Goal: Task Accomplishment & Management: Use online tool/utility

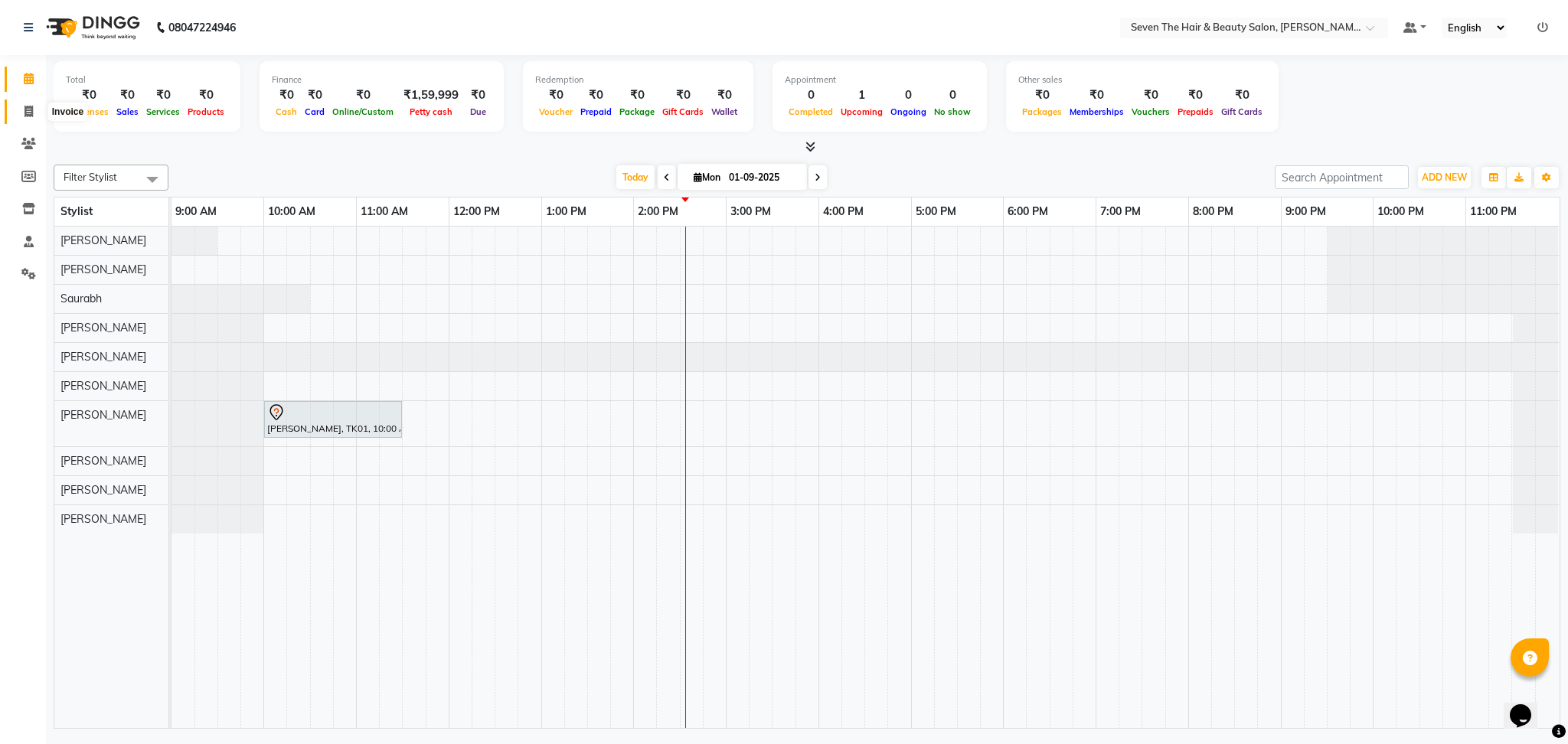
drag, startPoint x: 0, startPoint y: 0, endPoint x: 33, endPoint y: 109, distance: 113.9
click at [33, 109] on span at bounding box center [28, 112] width 27 height 18
select select "659"
select select "service"
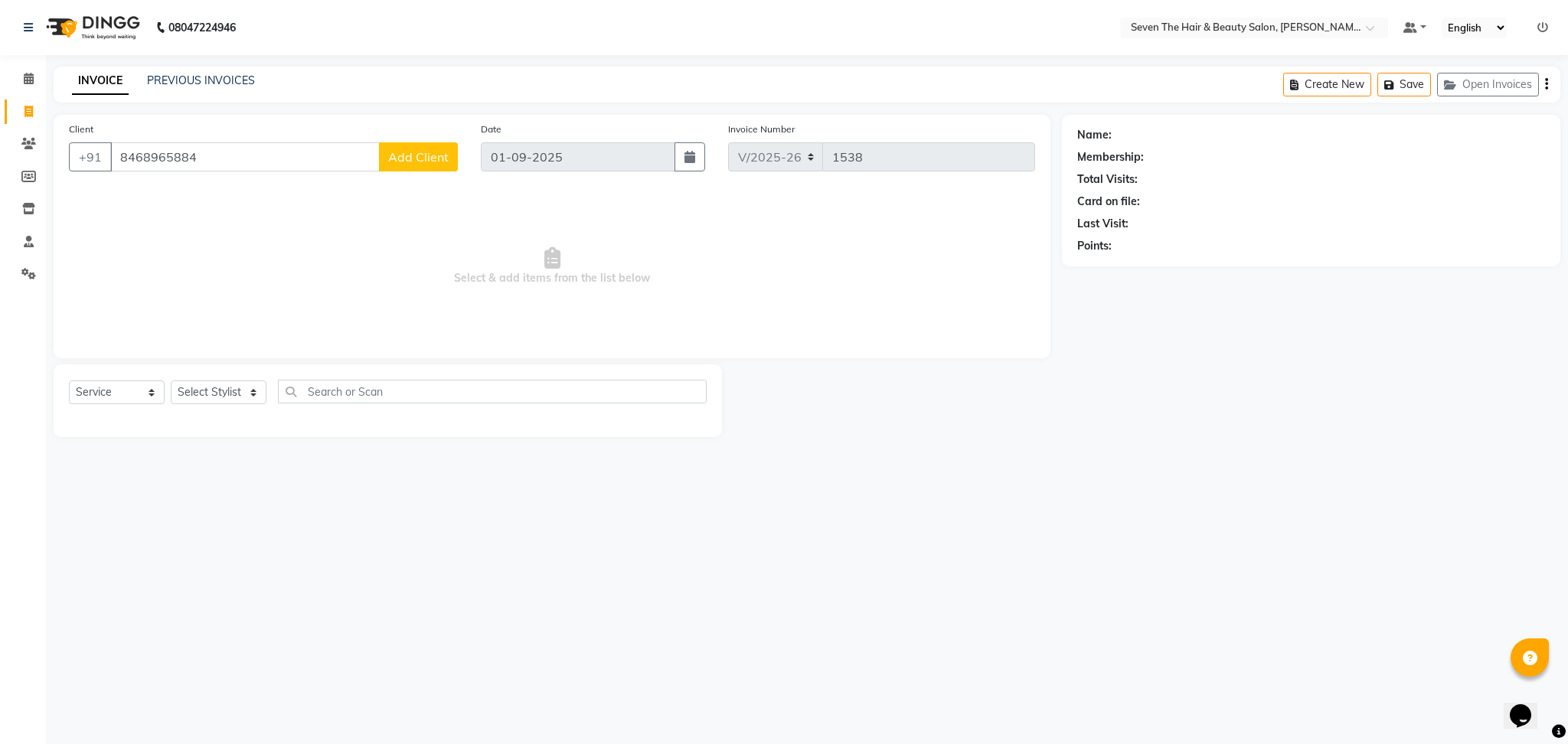
type input "8468965884"
click at [411, 165] on button "Add Client" at bounding box center [418, 157] width 79 height 29
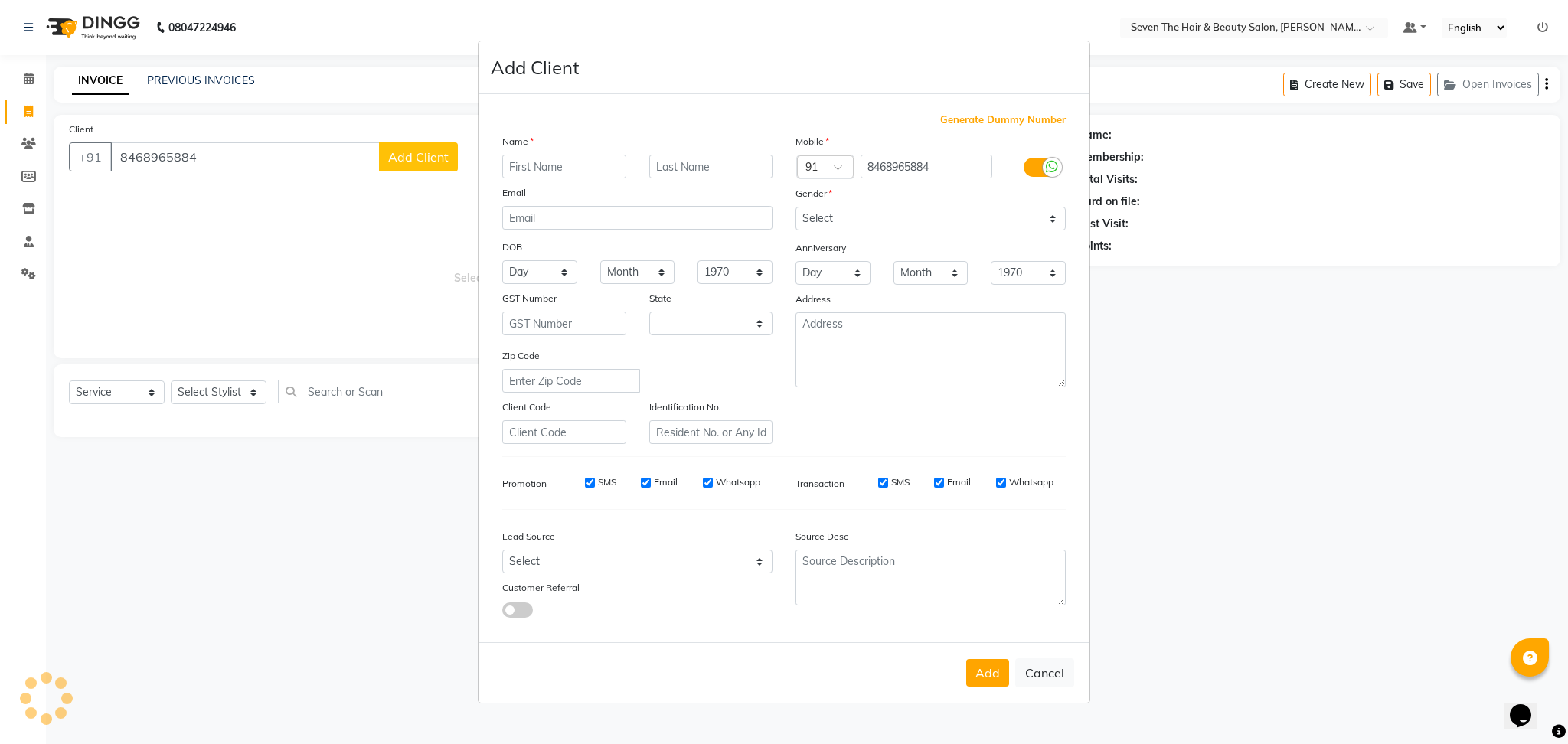
select select "22"
type input "[DEMOGRAPHIC_DATA]"
click at [884, 220] on select "Select [DEMOGRAPHIC_DATA] [DEMOGRAPHIC_DATA] Other Prefer Not To Say" at bounding box center [930, 218] width 270 height 23
select select "[DEMOGRAPHIC_DATA]"
click at [795, 207] on select "Select [DEMOGRAPHIC_DATA] [DEMOGRAPHIC_DATA] Other Prefer Not To Say" at bounding box center [930, 218] width 270 height 23
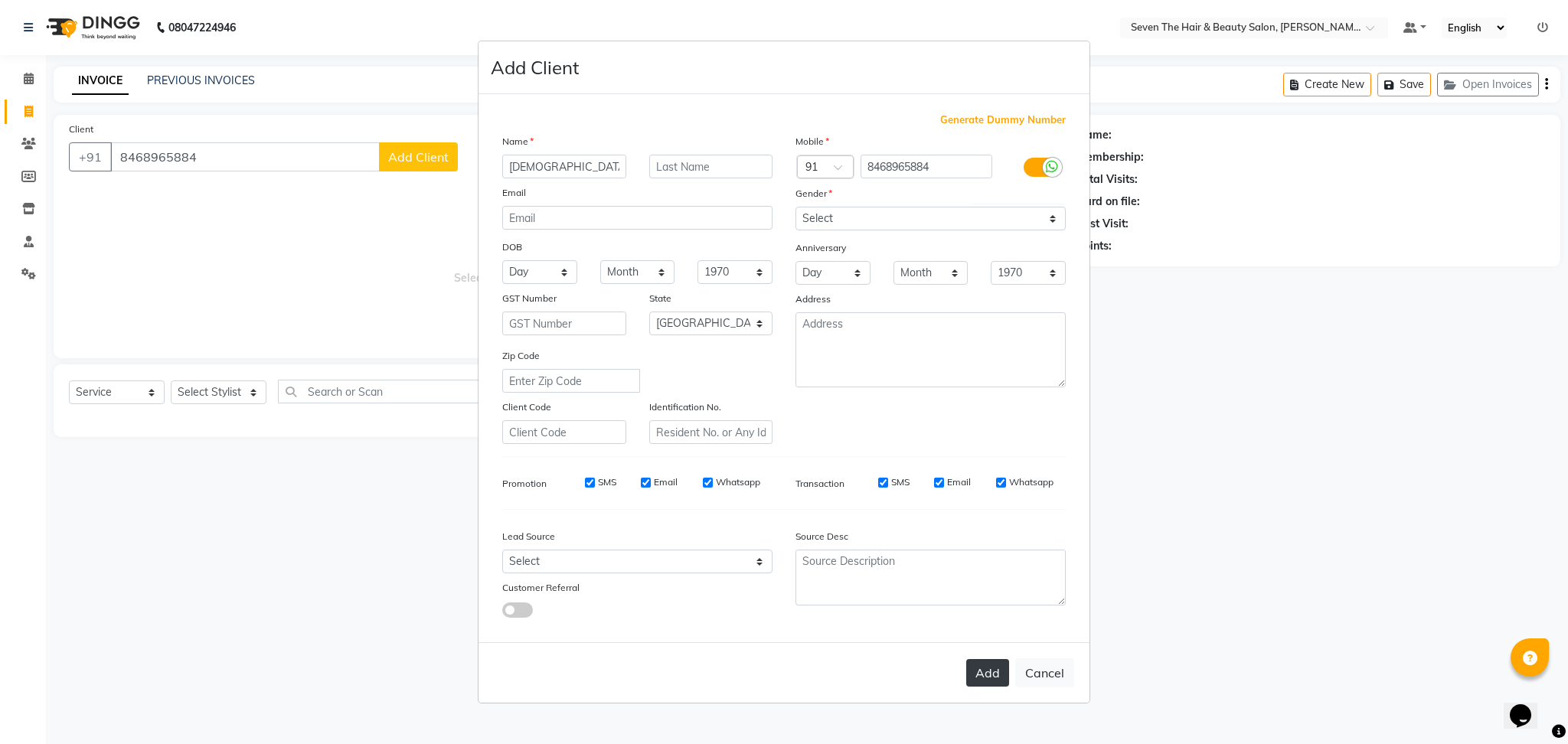
click at [990, 668] on button "Add" at bounding box center [987, 673] width 43 height 28
type input "84******84"
select select
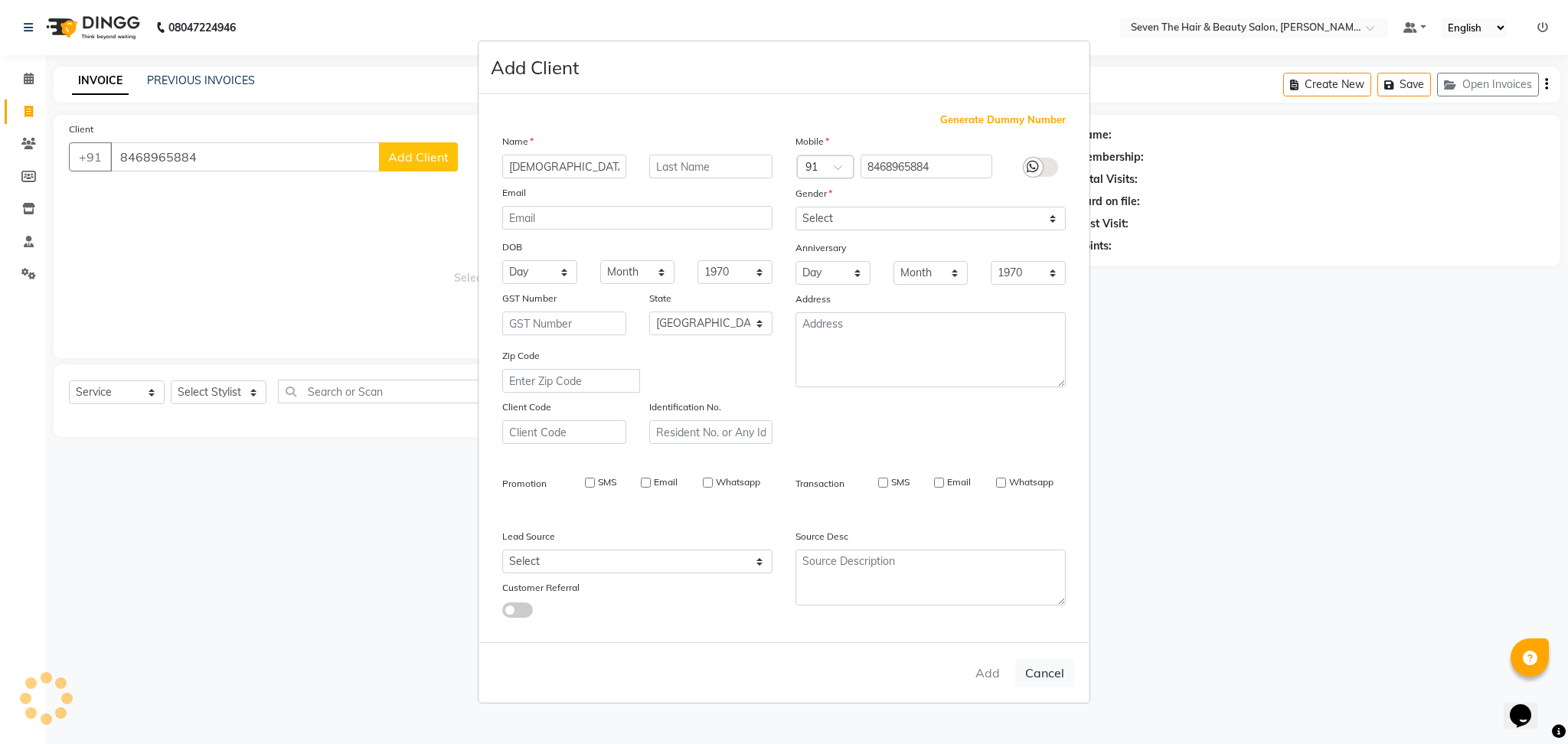
select select "null"
select select
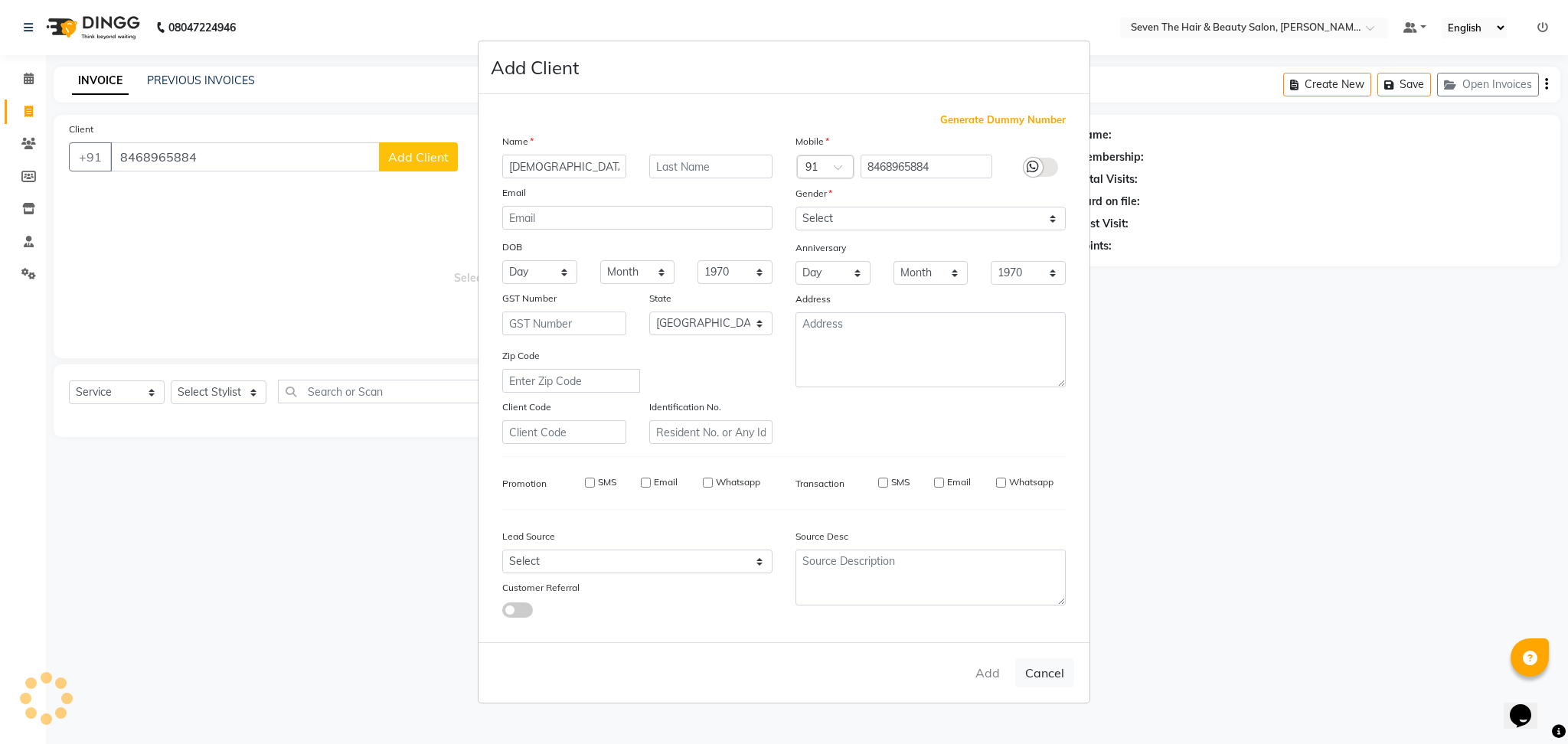
checkbox input "false"
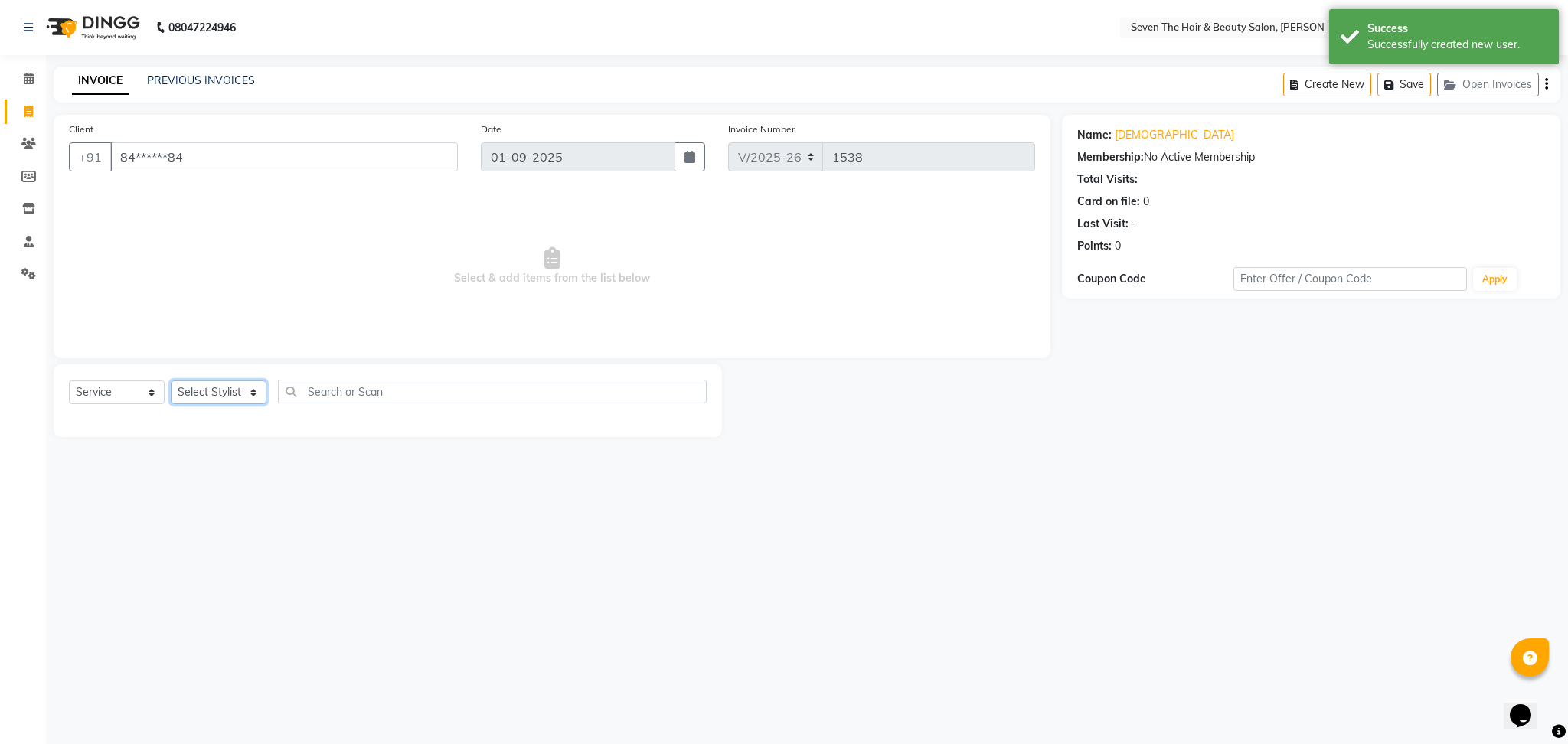
click at [229, 387] on select "Select Stylist [PERSON_NAME] [PERSON_NAME] Pooja [PERSON_NAME] [PERSON_NAME] [P…" at bounding box center [218, 392] width 96 height 23
select select "23728"
click at [171, 381] on select "Select Stylist [PERSON_NAME] [PERSON_NAME] Pooja [PERSON_NAME] [PERSON_NAME] [P…" at bounding box center [218, 392] width 96 height 23
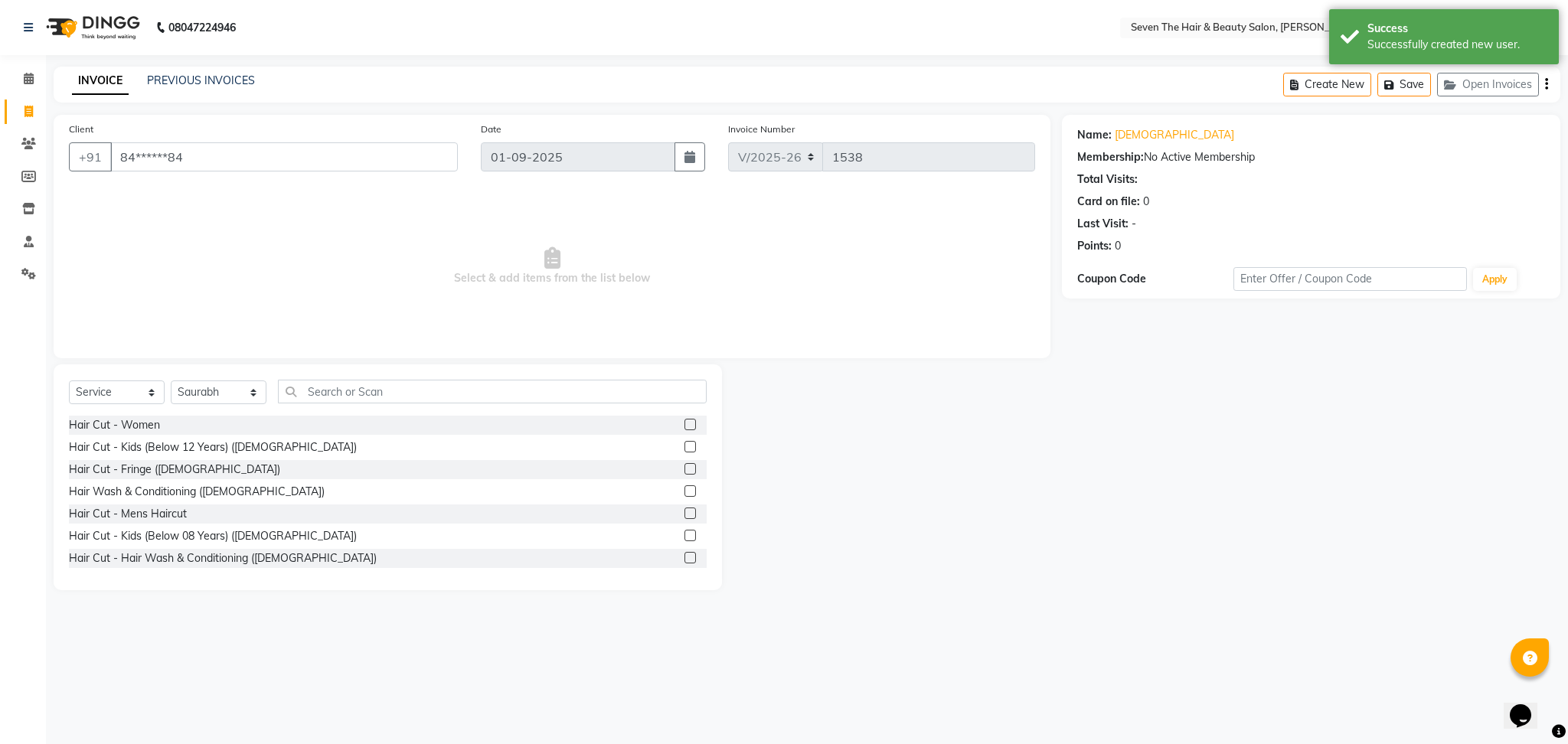
click at [684, 512] on label at bounding box center [690, 513] width 11 height 11
click at [684, 512] on input "checkbox" at bounding box center [689, 514] width 10 height 10
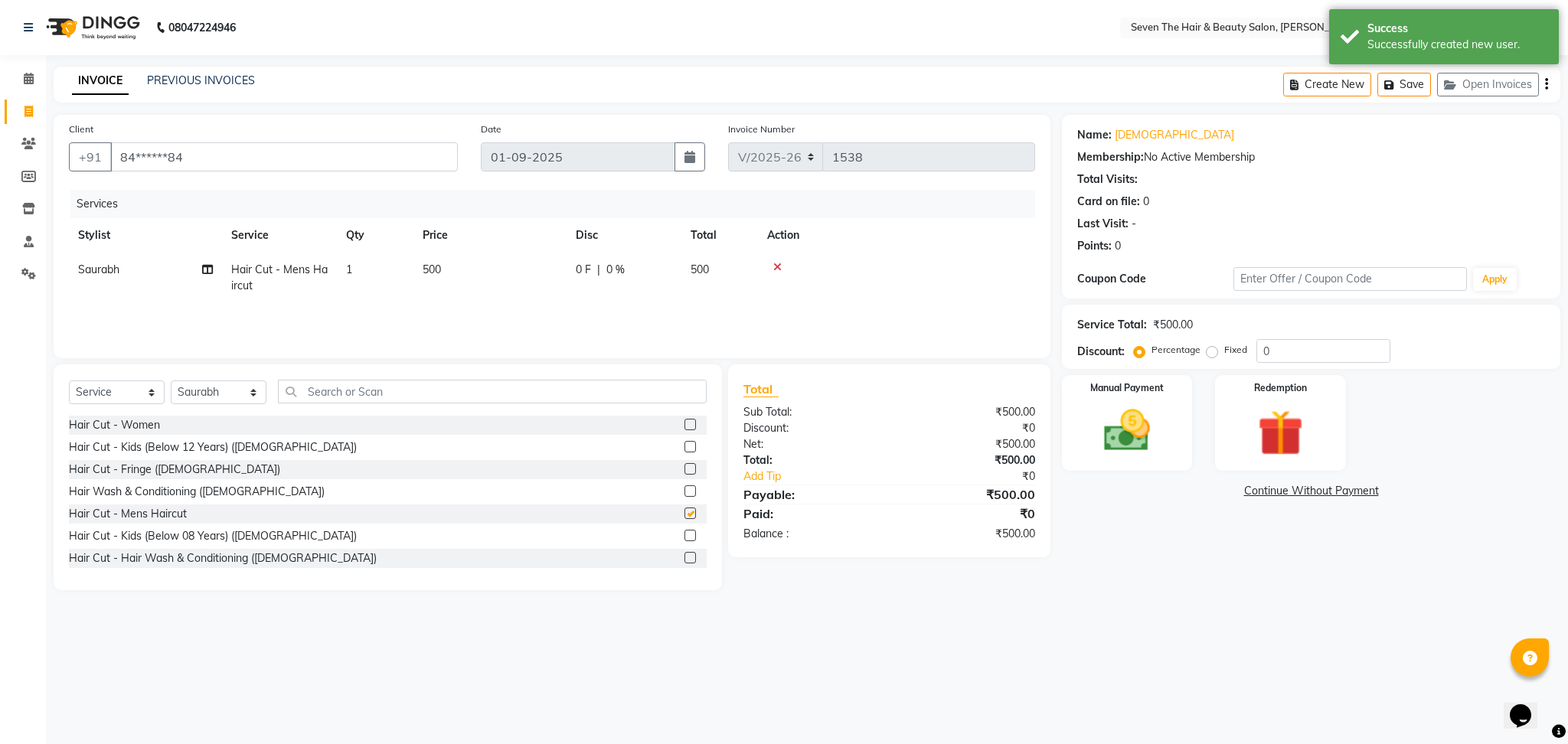
checkbox input "false"
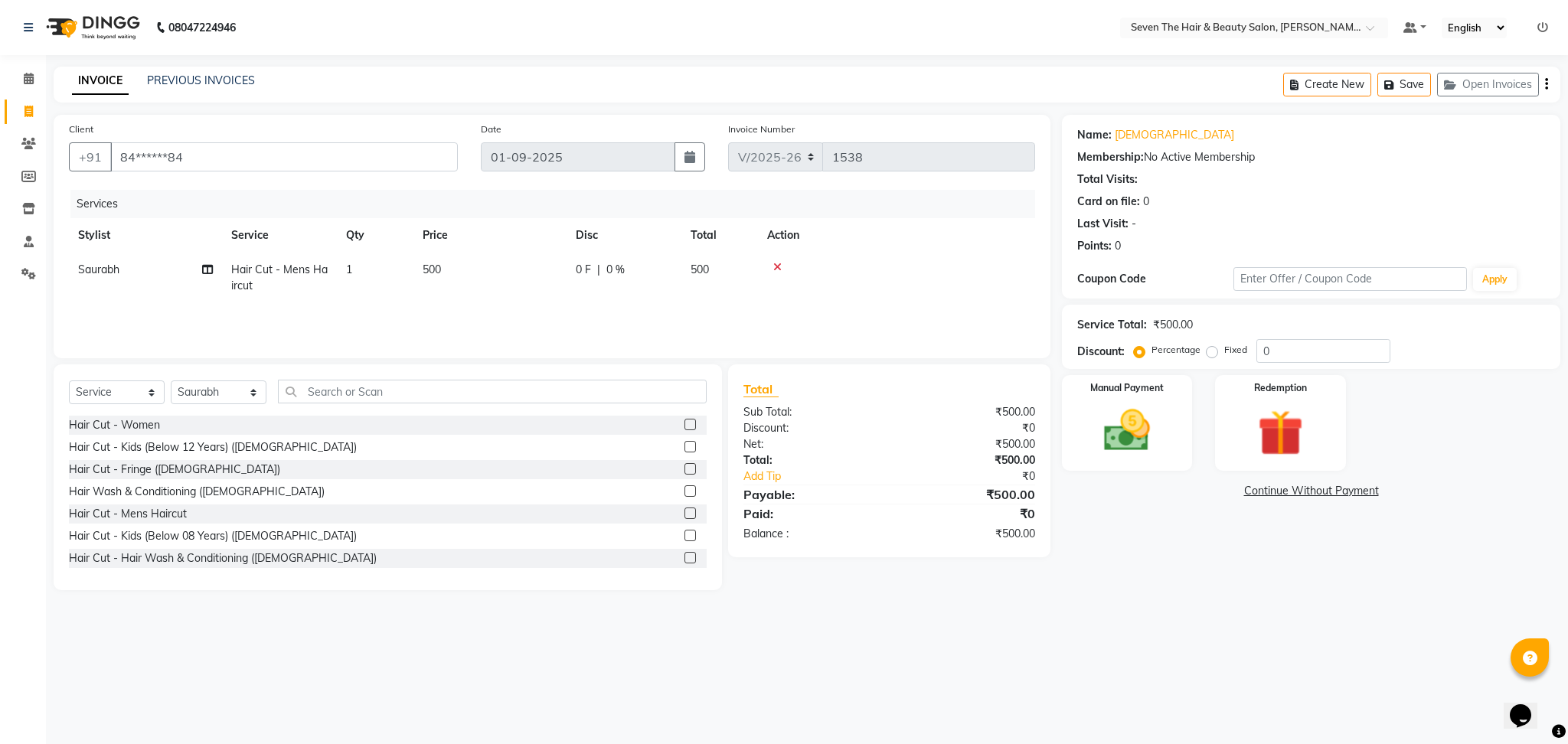
click at [1207, 359] on div "Percentage Fixed" at bounding box center [1196, 350] width 119 height 20
click at [1224, 349] on label "Fixed" at bounding box center [1235, 350] width 23 height 14
click at [1209, 349] on input "Fixed" at bounding box center [1214, 350] width 10 height 10
radio input "true"
click at [1262, 353] on input "0" at bounding box center [1323, 351] width 134 height 23
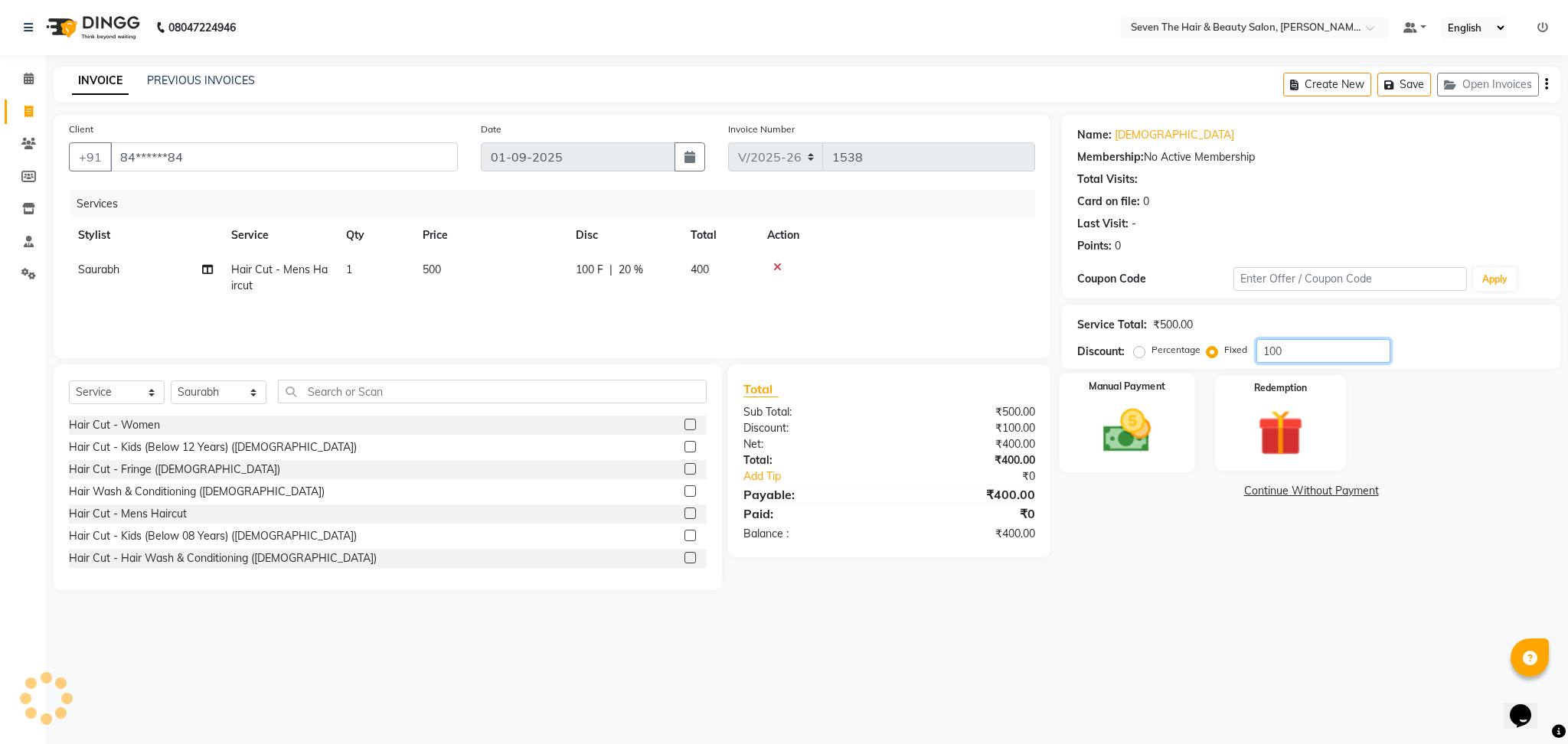
type input "100"
click at [1132, 438] on img at bounding box center [1127, 431] width 78 height 55
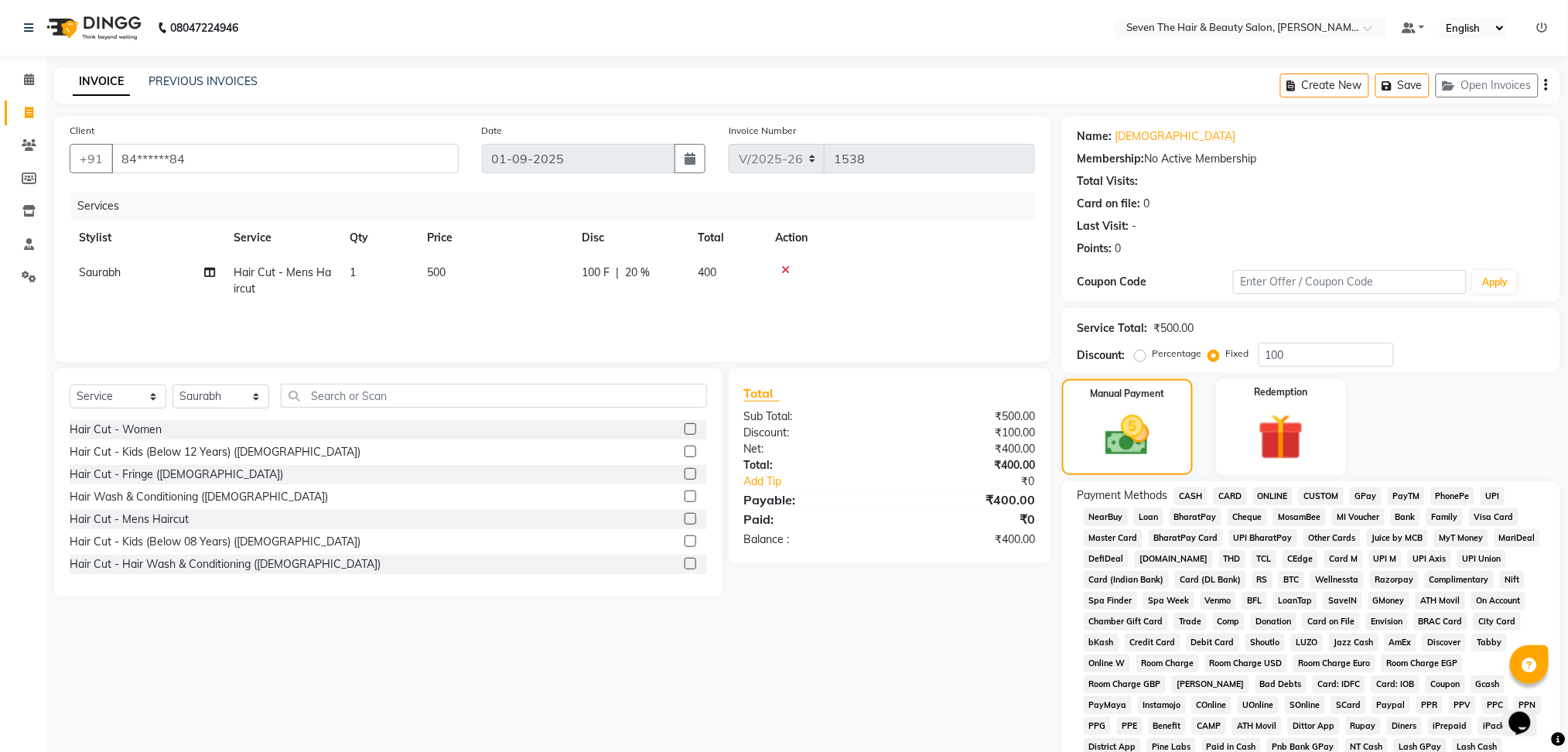
click at [1282, 489] on span "ONLINE" at bounding box center [1273, 496] width 41 height 18
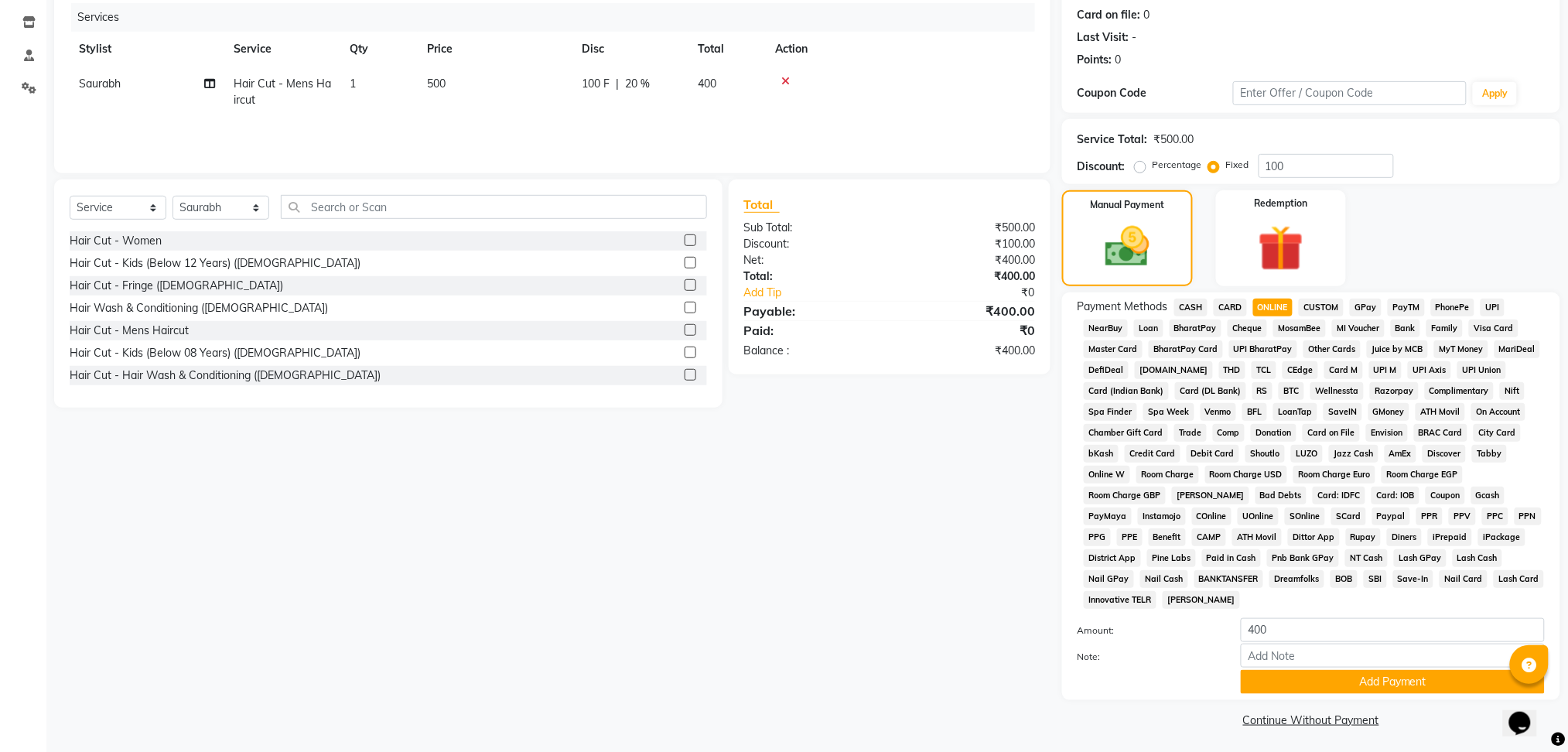
scroll to position [192, 0]
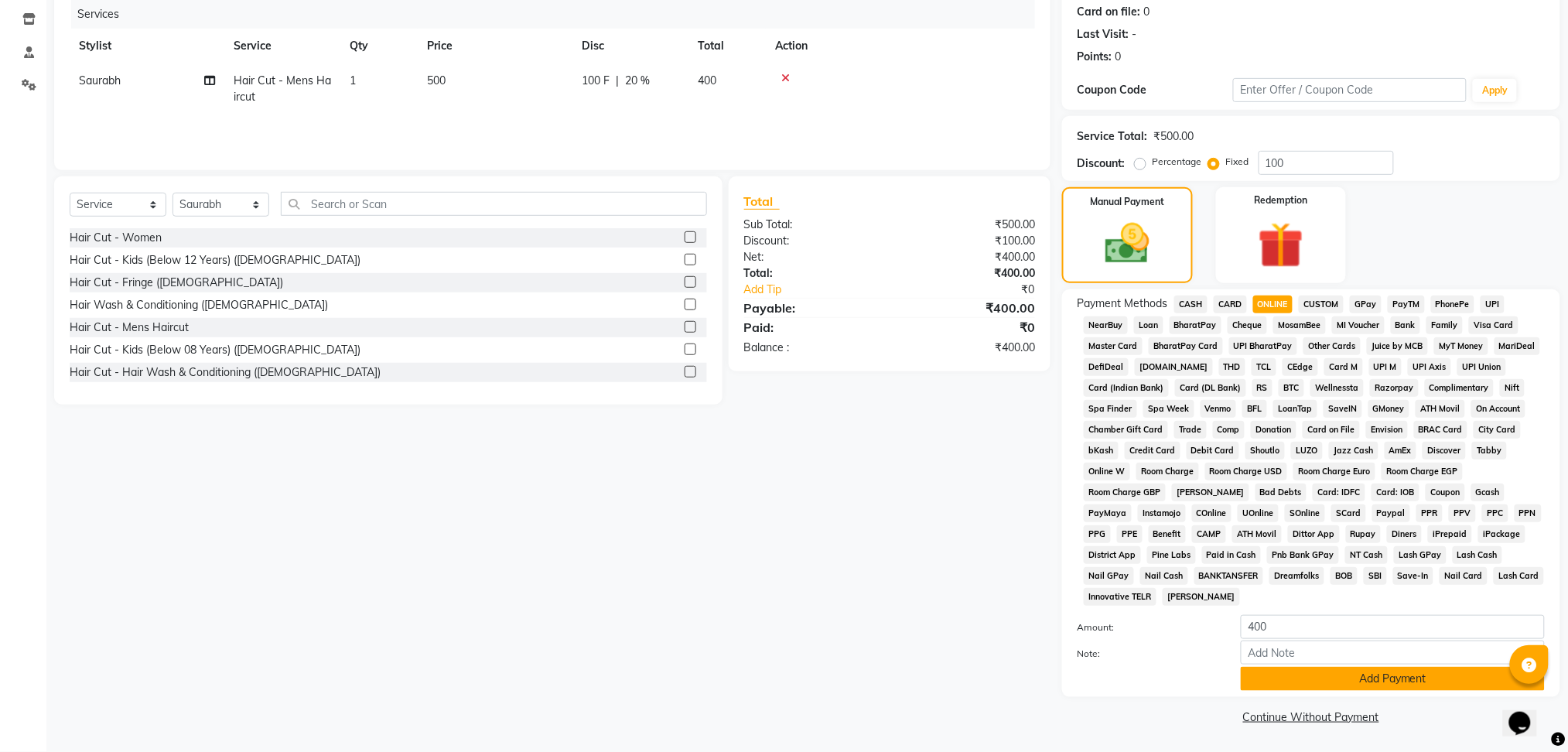
click at [1369, 684] on button "Add Payment" at bounding box center [1393, 678] width 304 height 24
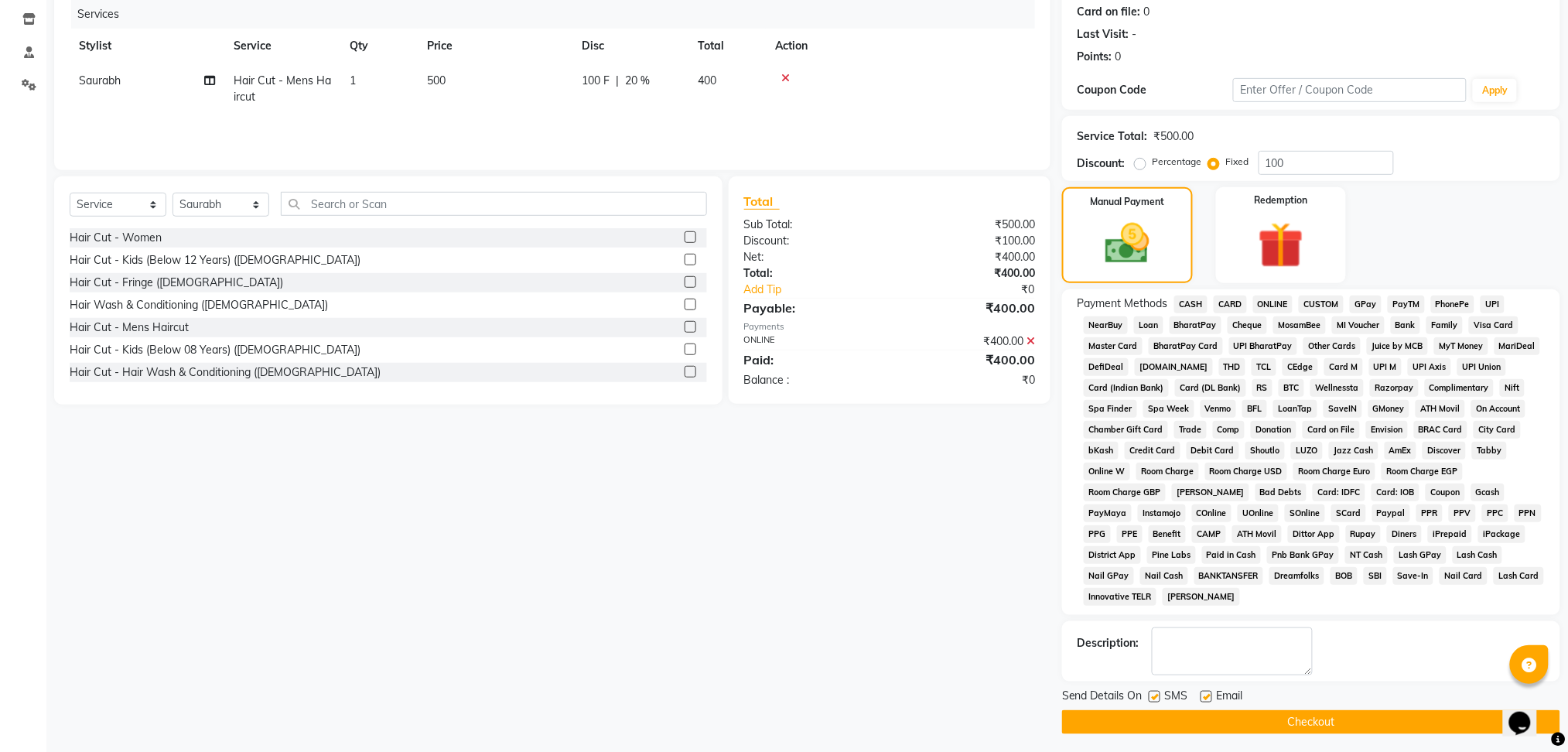
click at [1202, 697] on label at bounding box center [1206, 696] width 11 height 11
click at [1202, 697] on input "checkbox" at bounding box center [1205, 697] width 10 height 10
checkbox input "false"
click at [1155, 695] on label at bounding box center [1154, 696] width 11 height 11
click at [1155, 695] on input "checkbox" at bounding box center [1153, 697] width 10 height 10
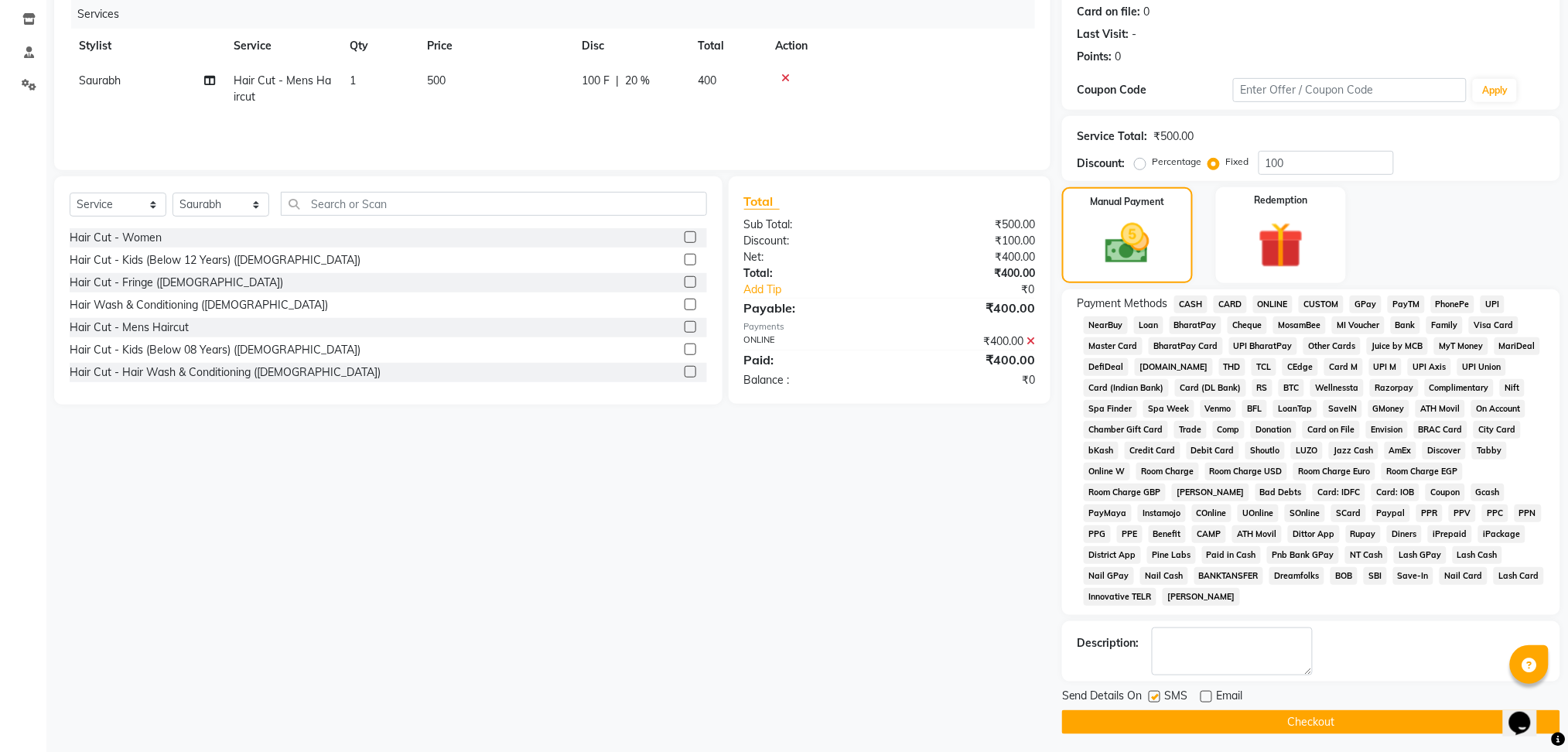
checkbox input "false"
click at [1161, 727] on button "Checkout" at bounding box center [1311, 722] width 498 height 24
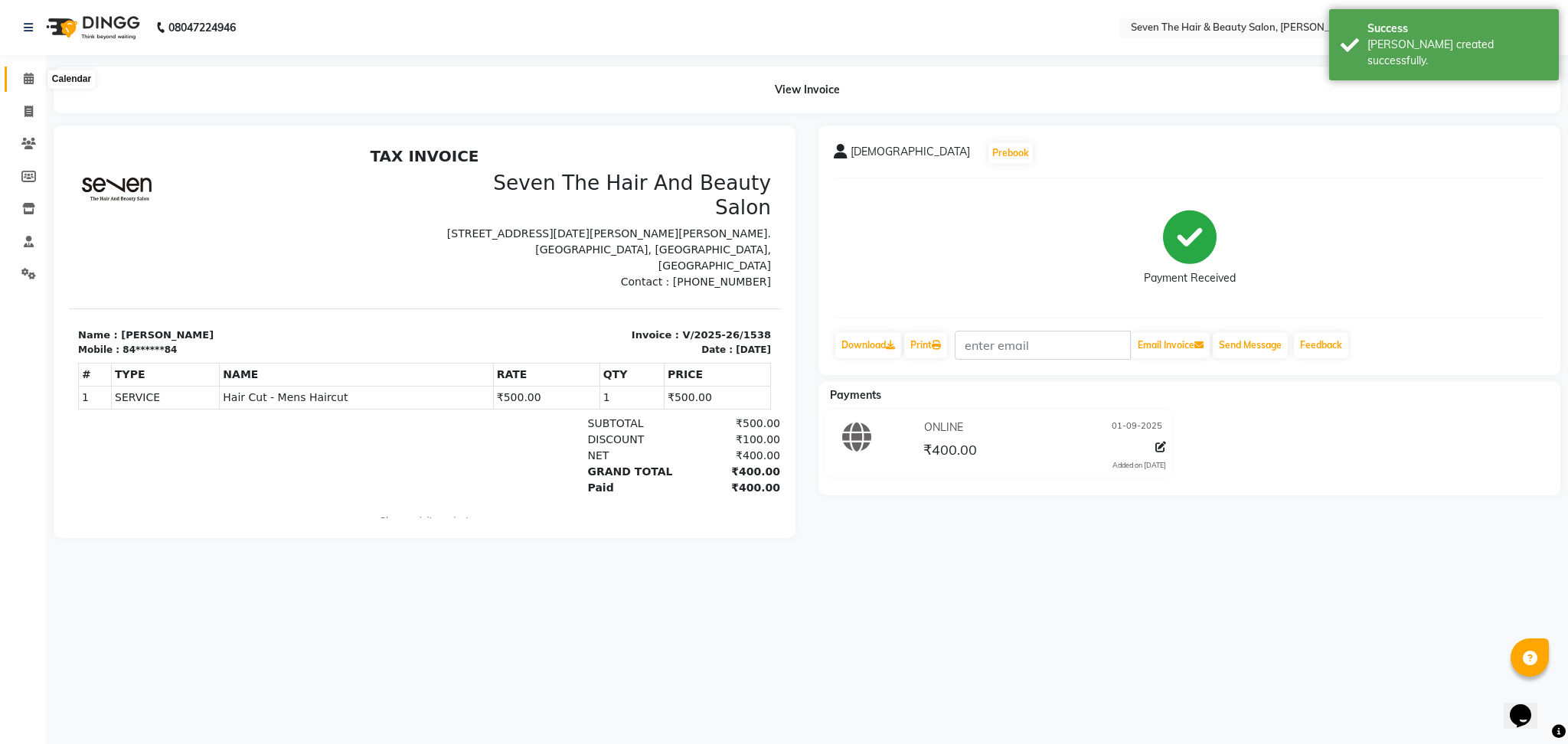
click at [19, 80] on span at bounding box center [28, 79] width 27 height 18
